Goal: Task Accomplishment & Management: Complete application form

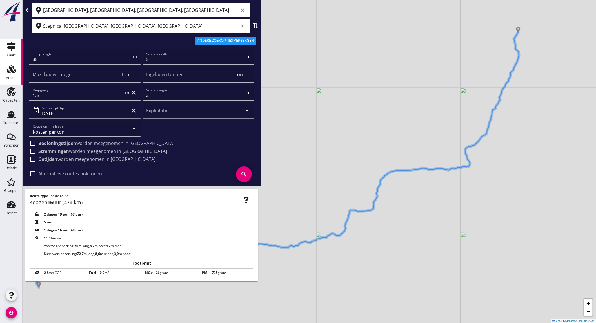
click at [10, 74] on div "Vracht" at bounding box center [11, 78] width 11 height 8
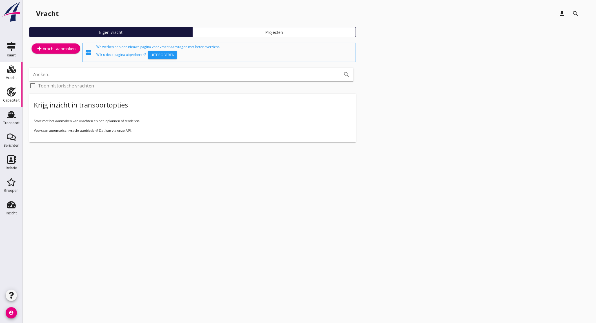
click at [7, 100] on div "Capaciteit" at bounding box center [11, 100] width 17 height 4
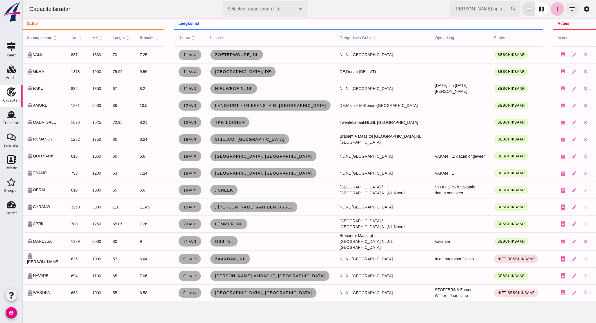
click at [569, 11] on icon "filter_list" at bounding box center [572, 9] width 7 height 7
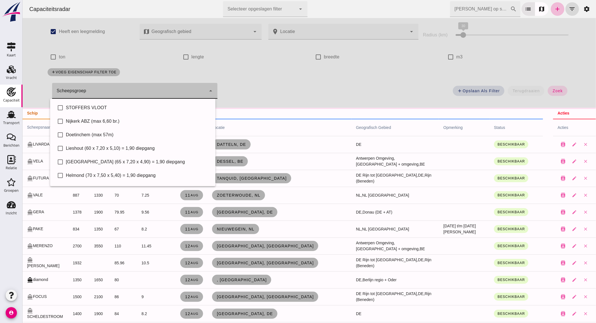
click div
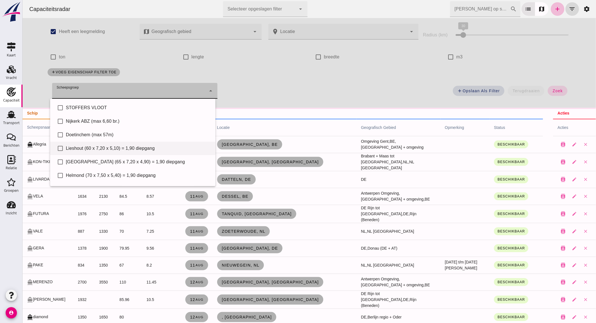
click at [88, 147] on div "Lieshout (60 x 7,20 x 5,10) = 1,90 diepgang" at bounding box center [138, 148] width 145 height 7
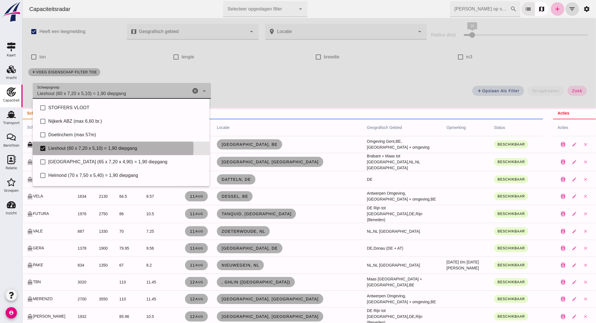
type input "Lieshout (60 x 7,20 x 5,10) = 1,90 diepgang"
checkbox input "true"
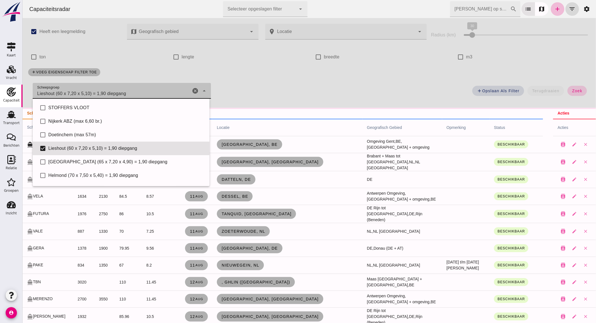
click span "zoek"
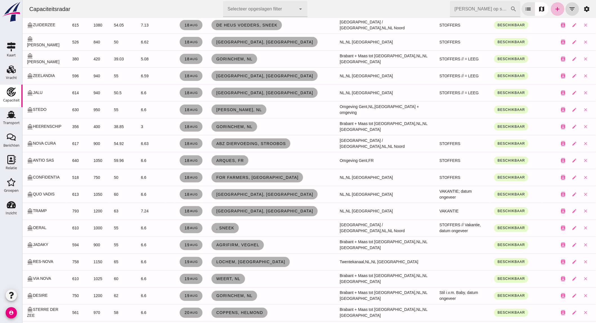
scroll to position [221, 0]
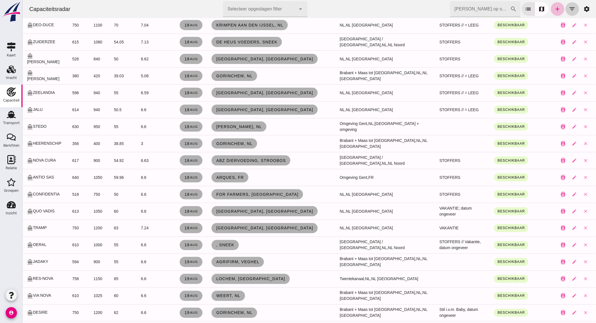
click button "filter_list"
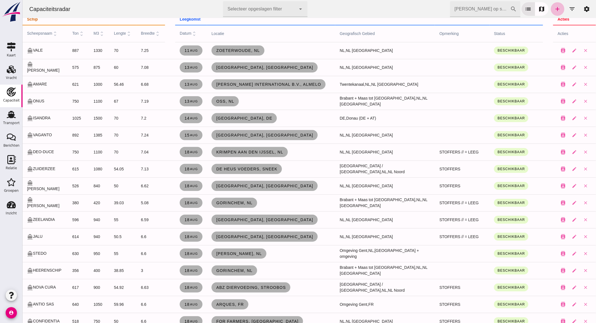
scroll to position [0, 0]
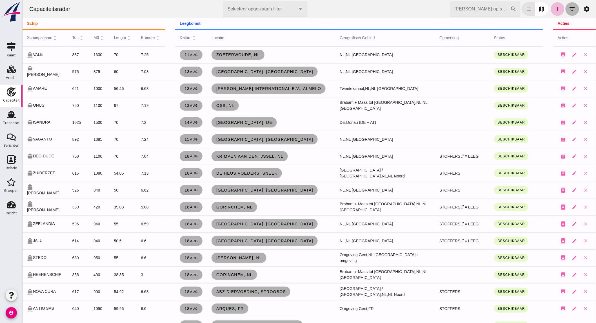
click at [569, 10] on icon "filter_list" at bounding box center [572, 9] width 7 height 7
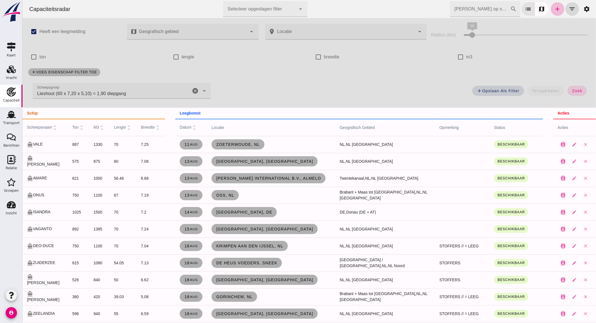
click icon "cancel"
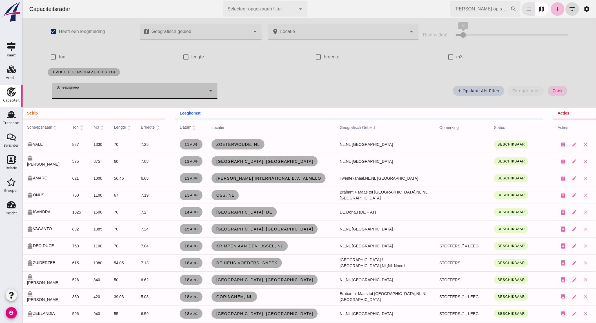
click at [59, 56] on label "ton" at bounding box center [62, 57] width 6 height 16
click input "ton"
checkbox input "true"
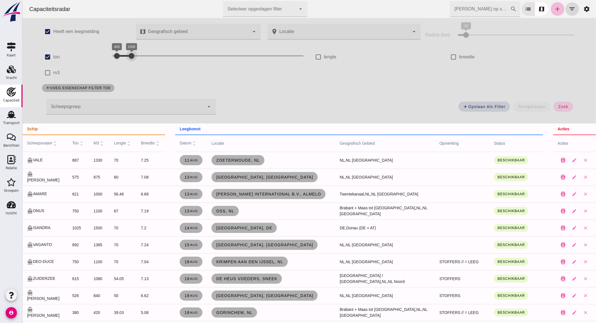
drag, startPoint x: 243, startPoint y: 54, endPoint x: 129, endPoint y: 54, distance: 114.7
click div "400 1000 400 1000"
click button "zoek"
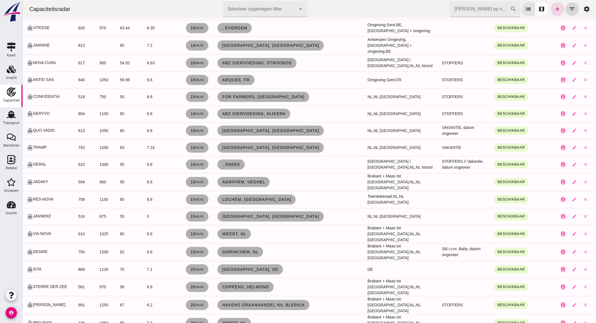
scroll to position [490, 0]
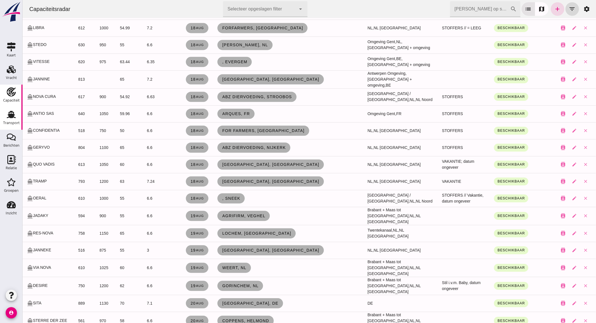
click at [12, 111] on use at bounding box center [11, 114] width 9 height 7
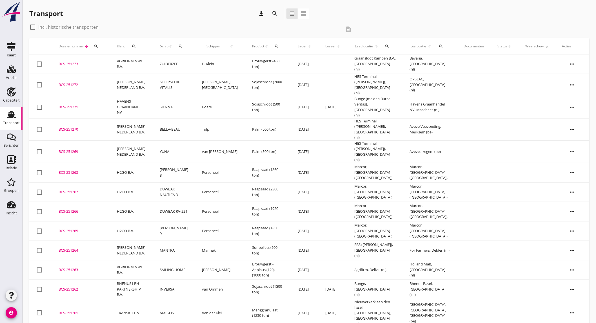
click at [273, 11] on icon "search" at bounding box center [275, 13] width 7 height 7
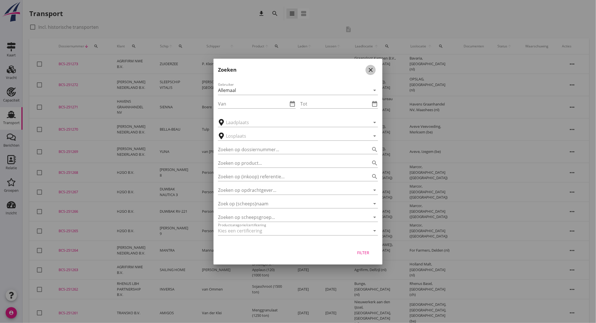
click at [373, 69] on icon "close" at bounding box center [371, 70] width 7 height 7
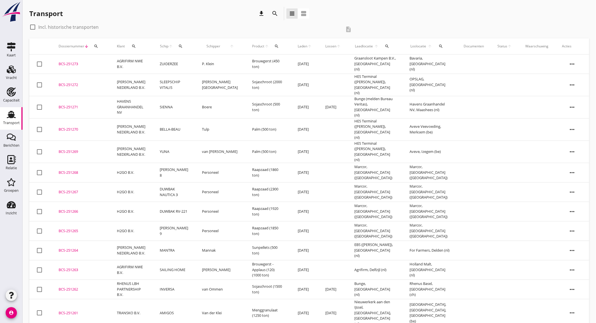
click at [273, 17] on button "search" at bounding box center [275, 13] width 10 height 10
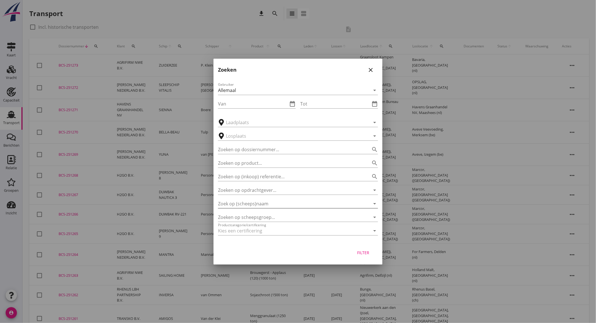
click at [283, 203] on input "Zoek op (scheeps)naam" at bounding box center [290, 203] width 144 height 9
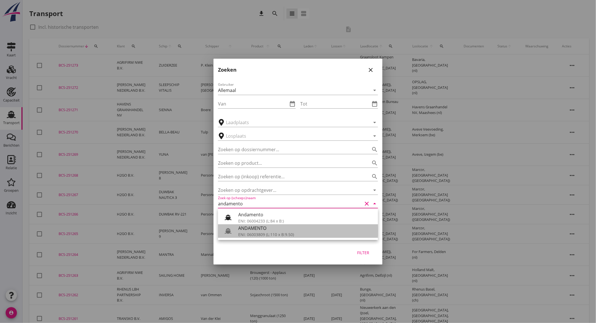
click at [274, 235] on div "ENI: 06003809 (L:110 x B:9.50)" at bounding box center [305, 234] width 135 height 6
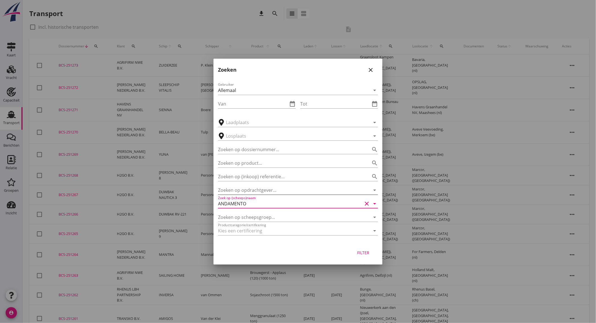
type input "ANDAMENTO"
click at [278, 188] on input "Zoeken op opdrachtgever..." at bounding box center [290, 189] width 144 height 9
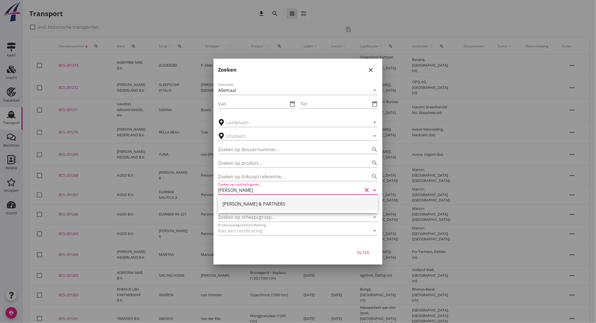
click at [247, 201] on div "[PERSON_NAME] & PARTNERS" at bounding box center [298, 203] width 151 height 7
type input "[PERSON_NAME] & PARTNERS"
click at [369, 254] on div "Filter" at bounding box center [364, 252] width 16 height 6
type input "ANDAMENTO"
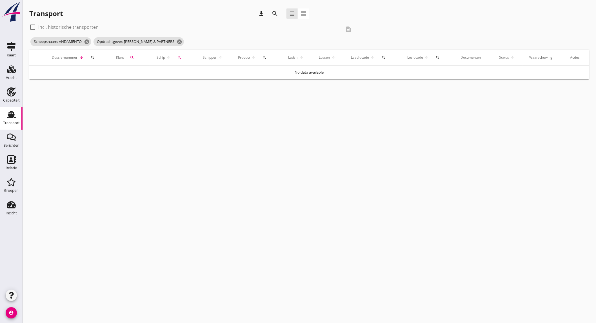
click at [73, 25] on label "Incl. historische transporten" at bounding box center [68, 27] width 60 height 6
checkbox input "true"
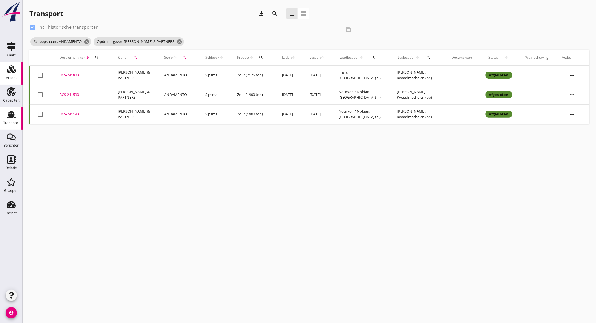
click at [12, 72] on use at bounding box center [11, 69] width 9 height 8
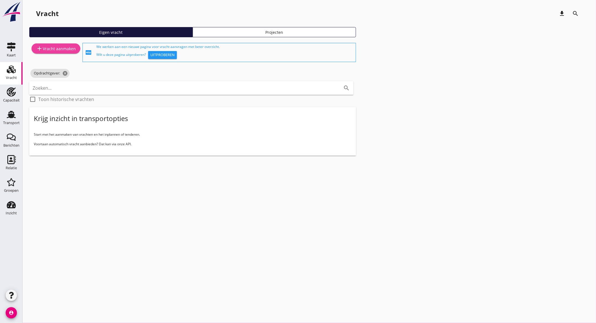
click at [53, 50] on div "add Vracht aanmaken" at bounding box center [56, 48] width 40 height 7
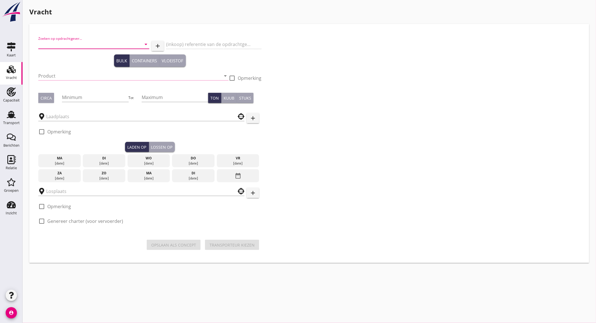
click at [86, 45] on input "Zoeken op opdrachtgever..." at bounding box center [85, 44] width 95 height 9
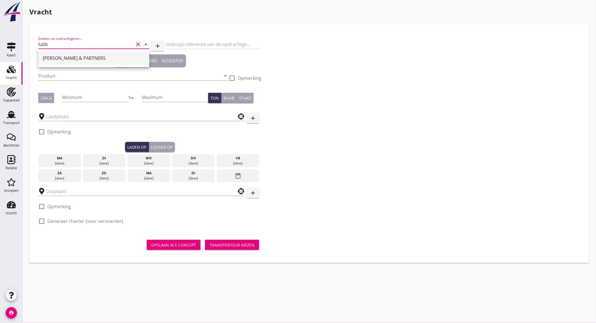
click at [77, 57] on div "[PERSON_NAME] & PARTNERS" at bounding box center [94, 58] width 102 height 7
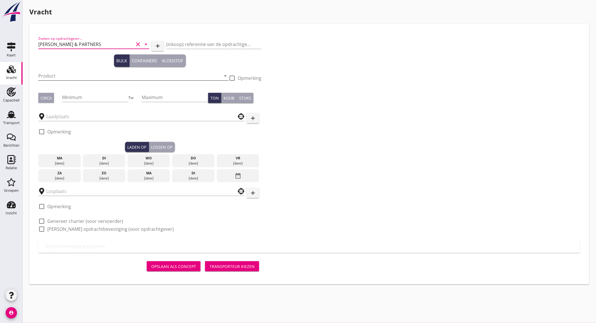
type input "[PERSON_NAME] & PARTNERS"
click at [72, 76] on input "Product" at bounding box center [129, 75] width 183 height 9
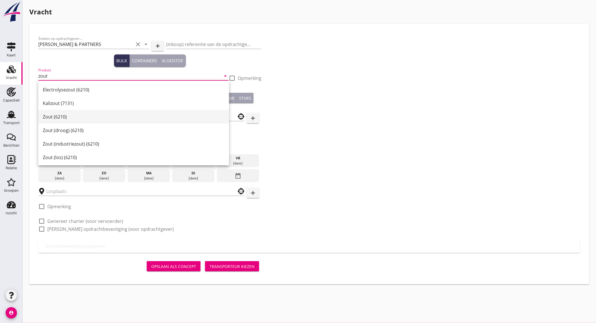
click at [65, 117] on div "Zout (6210)" at bounding box center [134, 116] width 182 height 7
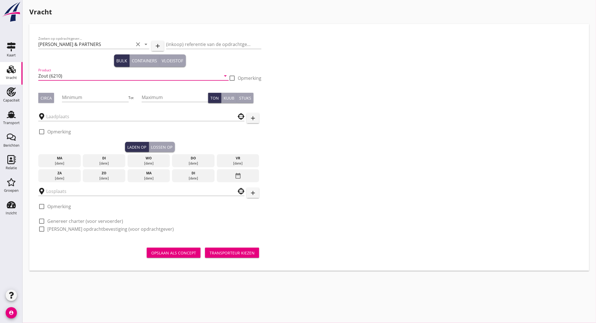
type input "Zout (6210)"
click at [49, 100] on div "Circa" at bounding box center [46, 98] width 11 height 6
click at [83, 96] on input "Minimum" at bounding box center [95, 97] width 67 height 9
type input "1600"
click at [74, 119] on input "text" at bounding box center [137, 116] width 183 height 9
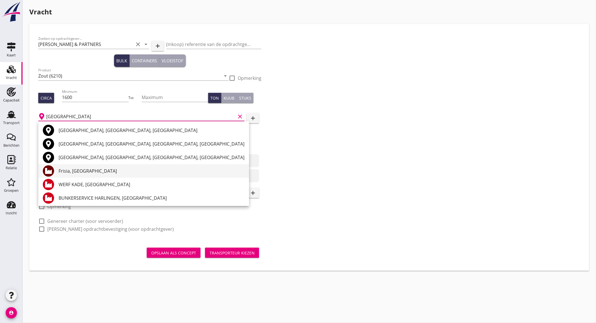
click at [123, 172] on div "Frisia, [GEOGRAPHIC_DATA]" at bounding box center [152, 170] width 186 height 7
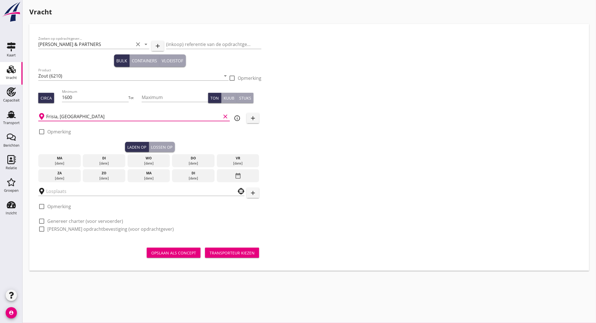
type input "Frisia, [GEOGRAPHIC_DATA]"
click at [198, 161] on div "[DATE]" at bounding box center [194, 163] width 40 height 5
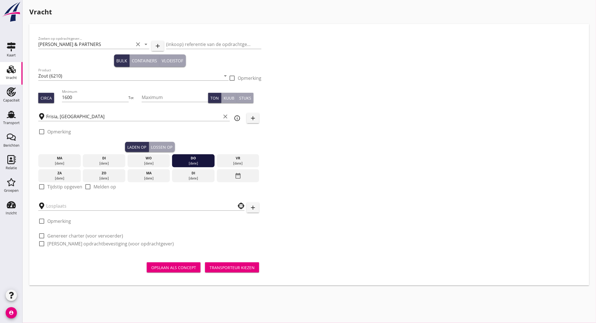
click at [72, 185] on label "Tijdstip opgeven" at bounding box center [64, 187] width 35 height 6
checkbox input "true"
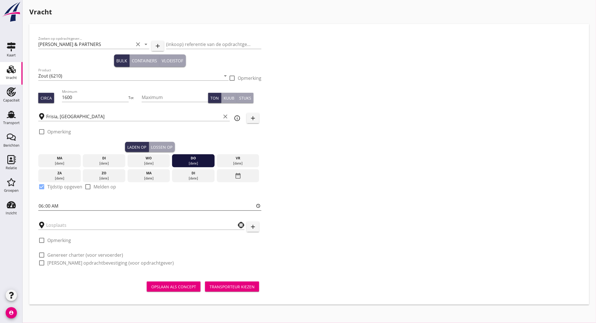
click at [56, 207] on input "06:00" at bounding box center [149, 205] width 223 height 9
type input "12:00"
click at [57, 229] on input "text" at bounding box center [137, 224] width 183 height 9
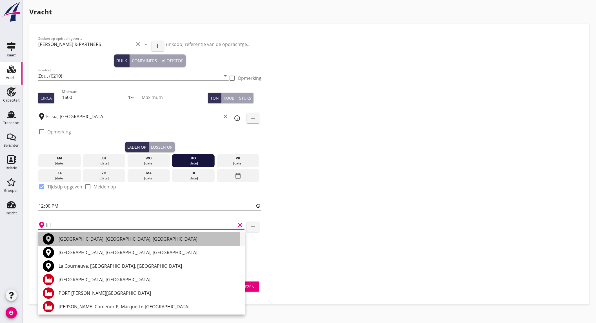
click at [115, 244] on div "[GEOGRAPHIC_DATA], [GEOGRAPHIC_DATA], [GEOGRAPHIC_DATA]" at bounding box center [150, 239] width 182 height 14
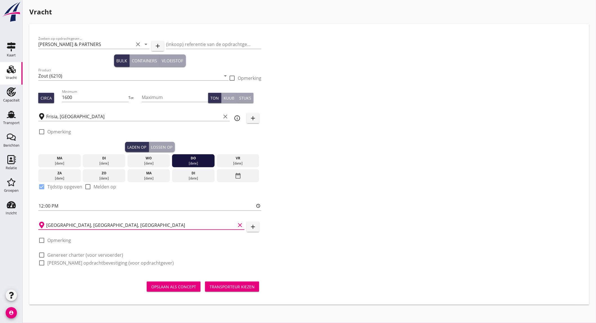
type input "[GEOGRAPHIC_DATA], [GEOGRAPHIC_DATA], [GEOGRAPHIC_DATA]"
click at [62, 238] on label "Opmerking" at bounding box center [59, 240] width 24 height 6
checkbox input "true"
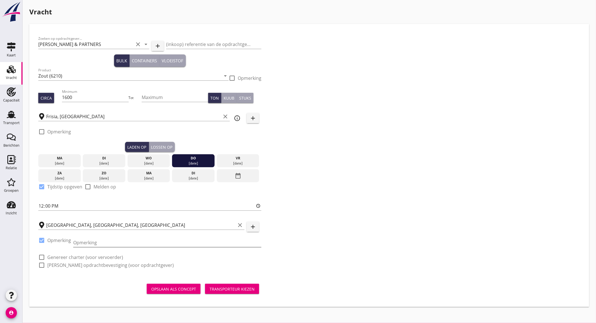
click at [95, 240] on input "Opmerking" at bounding box center [167, 242] width 188 height 9
type input "tel komt op cognossement"
click at [70, 256] on label "Genereer charter (voor vervoerder)" at bounding box center [85, 257] width 76 height 6
checkbox input "true"
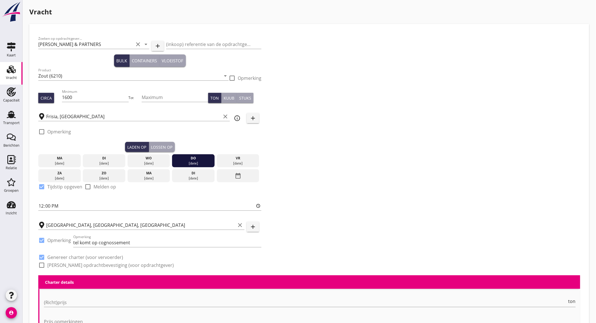
click at [72, 265] on label "[PERSON_NAME] opdrachtbevestiging (voor opdrachtgever)" at bounding box center [110, 265] width 127 height 6
checkbox input "true"
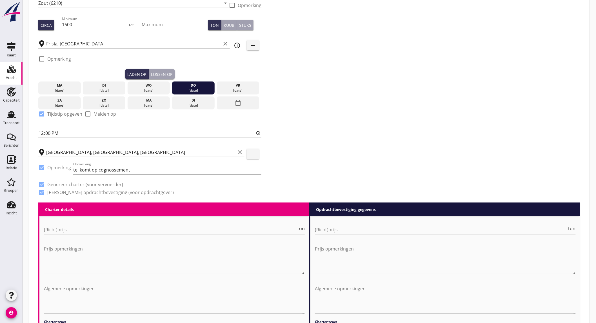
scroll to position [74, 0]
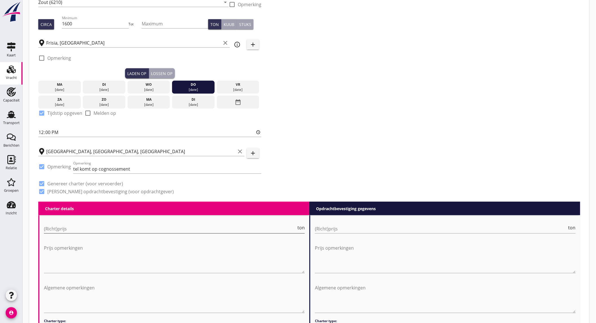
click at [139, 225] on input "(Richt)prijs" at bounding box center [170, 228] width 253 height 9
type input "11"
click at [342, 228] on input "(Richt)prijs" at bounding box center [441, 228] width 253 height 9
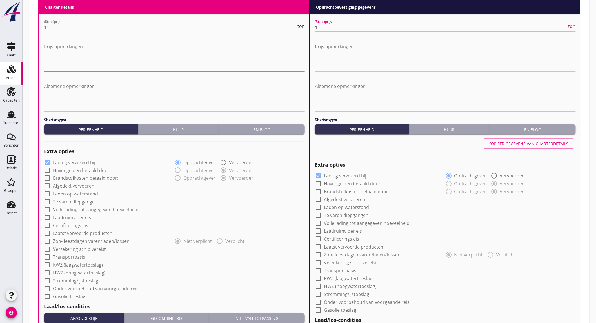
scroll to position [275, 0]
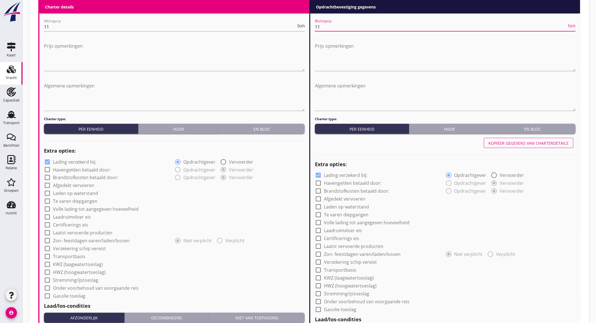
type input "11"
click at [89, 157] on div "check_box Lading verzekerd bij:" at bounding box center [109, 161] width 130 height 8
click at [89, 161] on label "Lading verzekerd bij:" at bounding box center [74, 162] width 43 height 6
checkbox input "false"
click at [78, 184] on label "Afgedekt vervoeren" at bounding box center [73, 186] width 41 height 6
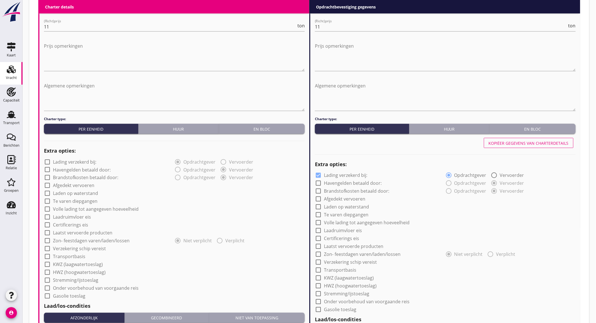
checkbox input "true"
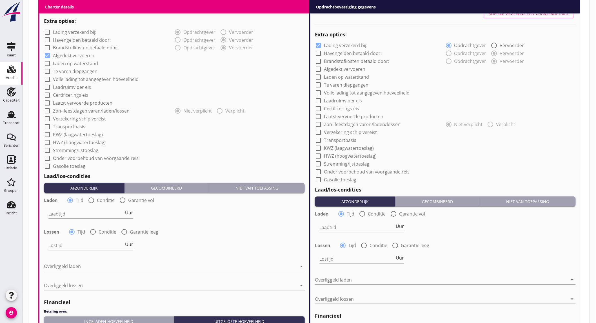
scroll to position [405, 0]
click at [102, 211] on input "Laadtijd" at bounding box center [86, 213] width 76 height 9
type input "24"
click at [92, 244] on input "Lostijd" at bounding box center [86, 245] width 76 height 9
type input "24"
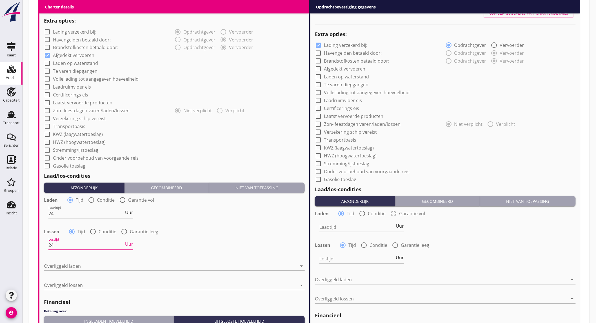
click at [87, 264] on div at bounding box center [170, 266] width 253 height 9
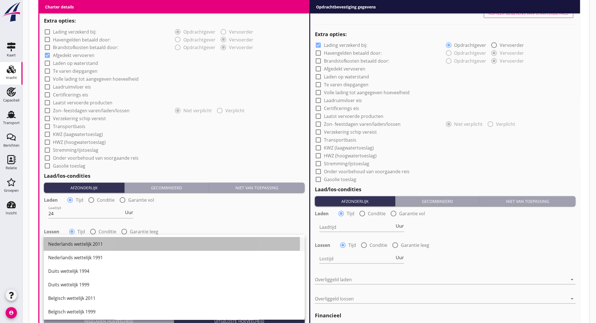
click at [100, 247] on div "Nederlands wettelijk 2011" at bounding box center [174, 244] width 252 height 7
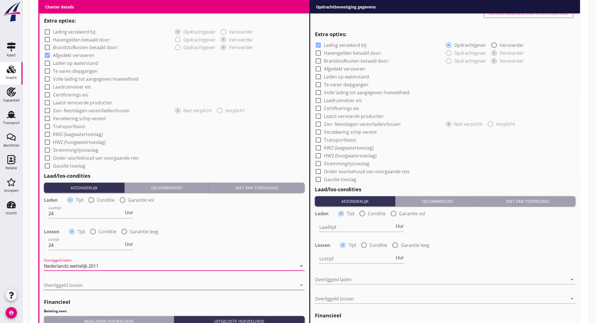
click at [94, 286] on div at bounding box center [170, 285] width 253 height 9
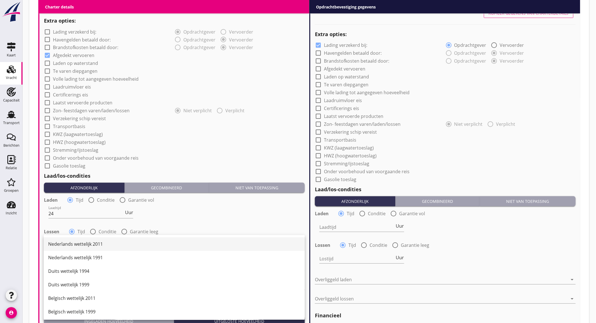
click at [110, 242] on div "Nederlands wettelijk 2011" at bounding box center [174, 244] width 252 height 7
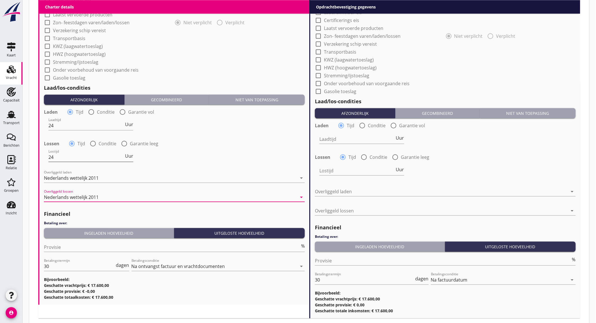
scroll to position [495, 0]
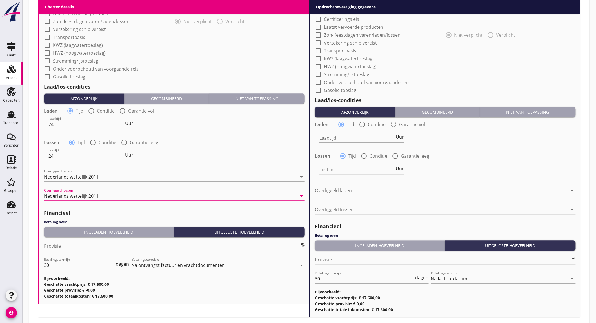
click at [110, 243] on input "Provisie" at bounding box center [172, 245] width 256 height 9
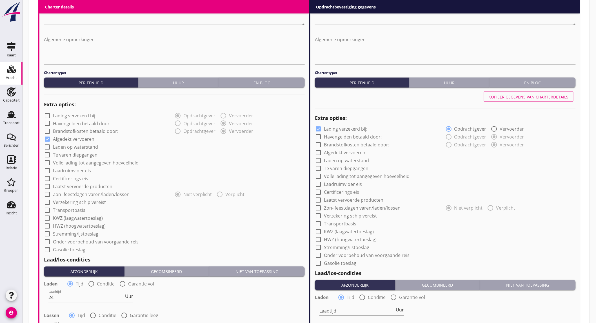
scroll to position [320, 0]
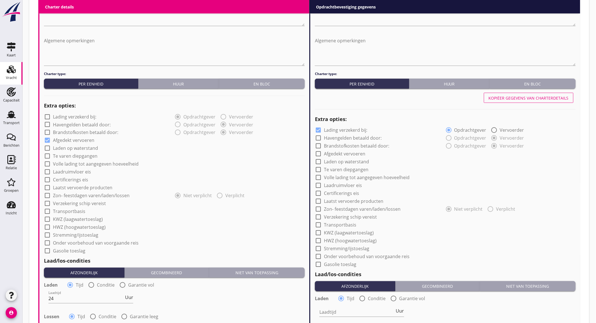
type input "5"
click at [511, 97] on div "Kopiëer gegevens van charterdetails" at bounding box center [529, 98] width 80 height 6
checkbox input "false"
checkbox input "true"
type input "24"
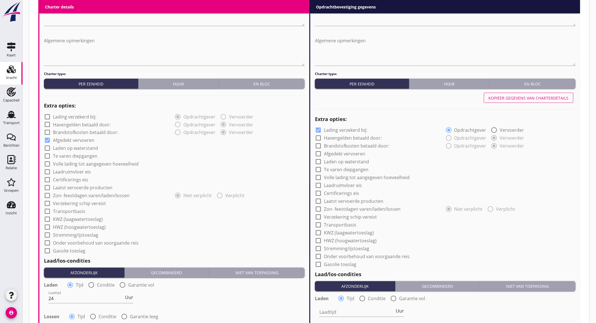
type input "24"
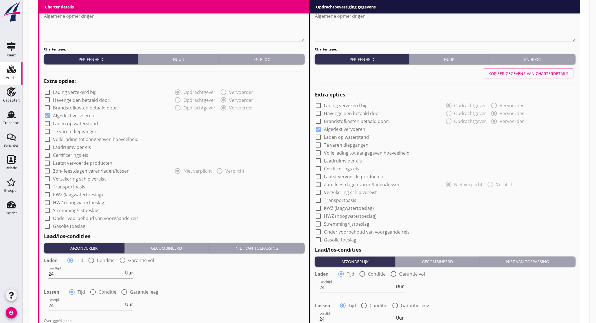
scroll to position [527, 0]
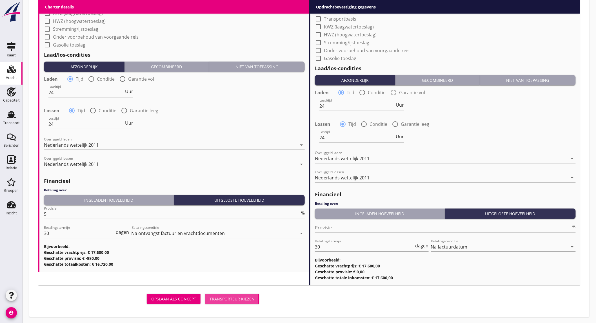
click at [227, 294] on button "Transporteur kiezen" at bounding box center [232, 298] width 54 height 10
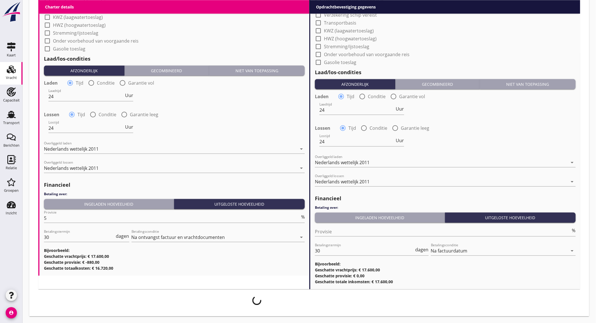
scroll to position [522, 0]
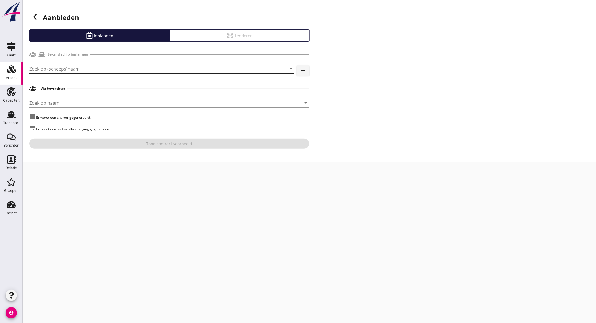
click at [123, 68] on input "Zoek op (scheeps)naam" at bounding box center [153, 68] width 249 height 9
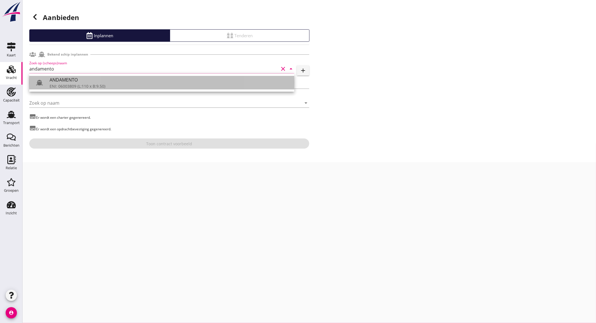
click at [108, 84] on div "ENI: 06003809 (L:110 x B:9.50)" at bounding box center [170, 86] width 240 height 6
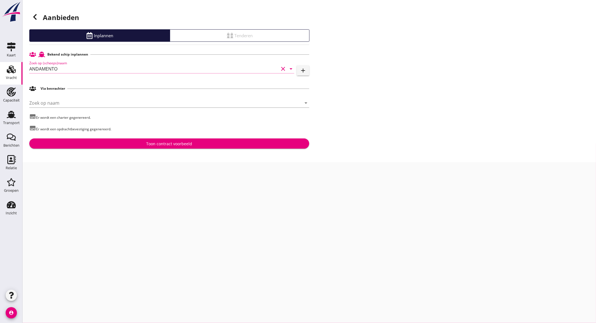
type input "ANDAMENTO"
click at [135, 142] on div "Toon contract voorbeeld" at bounding box center [169, 144] width 271 height 6
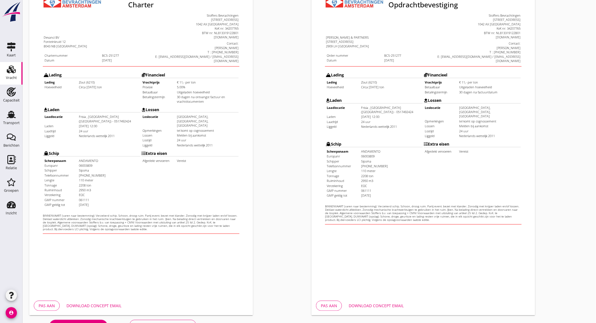
scroll to position [78, 0]
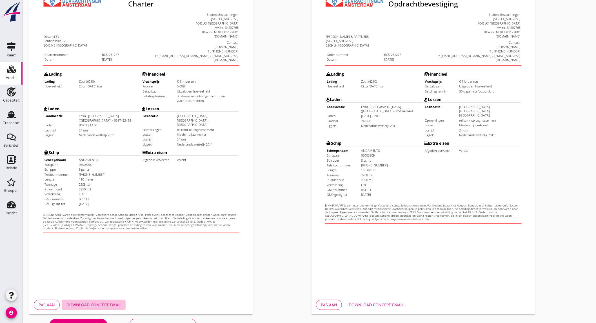
click at [75, 300] on button "Download concept email" at bounding box center [94, 305] width 64 height 10
click at [365, 306] on div "Download concept email" at bounding box center [376, 305] width 55 height 6
click at [553, 123] on div "Opdrachtbevestiging nl arrow_drop_down open_in_new Pas aan Download concept ema…" at bounding box center [450, 132] width 282 height 367
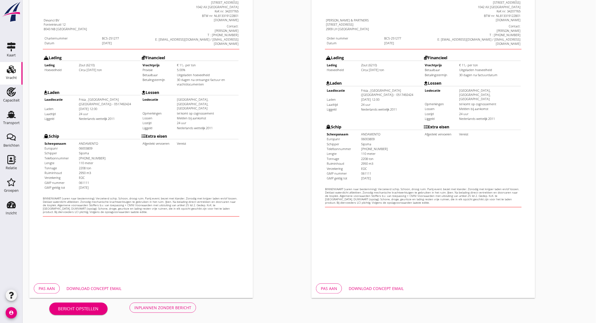
click at [553, 101] on div "Opdrachtbevestiging nl arrow_drop_down open_in_new Pas aan Download concept ema…" at bounding box center [450, 116] width 282 height 367
click at [151, 308] on div "Inplannen zonder bericht" at bounding box center [162, 307] width 57 height 6
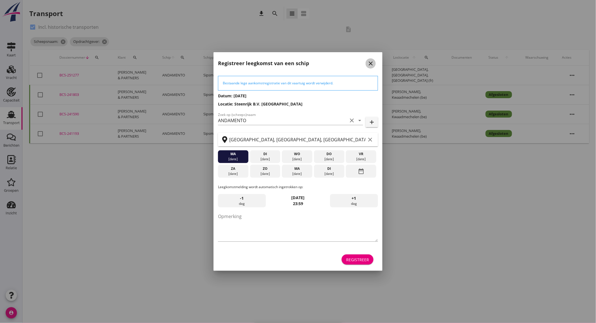
click at [371, 62] on icon "close" at bounding box center [371, 63] width 7 height 7
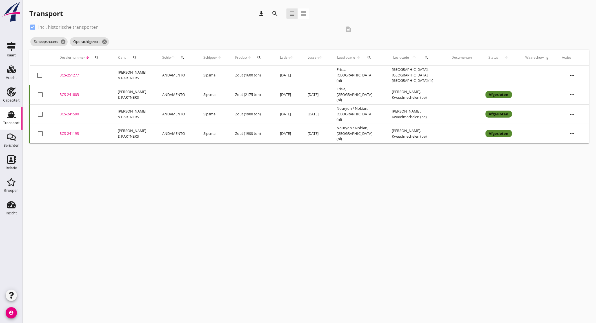
click at [213, 72] on td "Sipsma" at bounding box center [213, 75] width 32 height 19
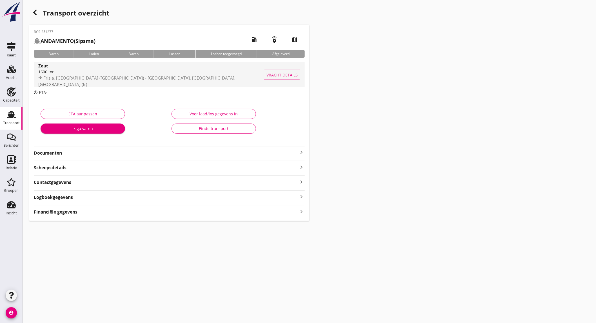
click at [202, 75] on div "1600 ton" at bounding box center [152, 72] width 229 height 6
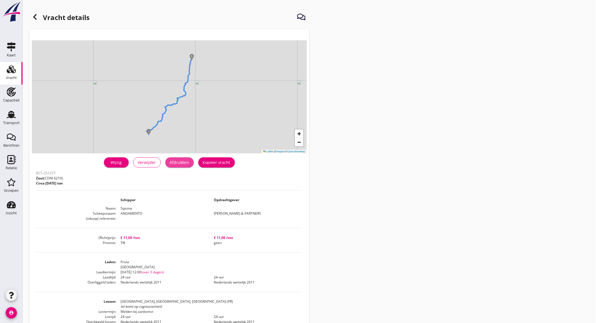
click at [178, 163] on div "Afdrukken" at bounding box center [179, 162] width 19 height 6
click at [36, 16] on use at bounding box center [34, 17] width 3 height 6
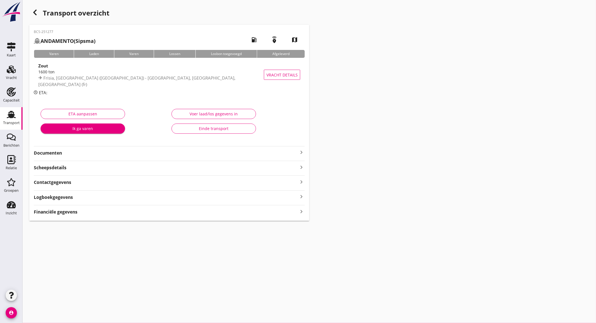
click at [159, 154] on strong "Documenten" at bounding box center [166, 153] width 264 height 6
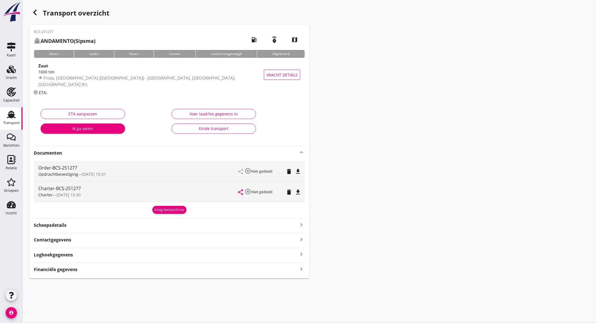
click at [301, 173] on icon "file_download" at bounding box center [298, 171] width 7 height 7
click at [299, 189] on icon "file_download" at bounding box center [298, 192] width 7 height 7
